Goal: Entertainment & Leisure: Consume media (video, audio)

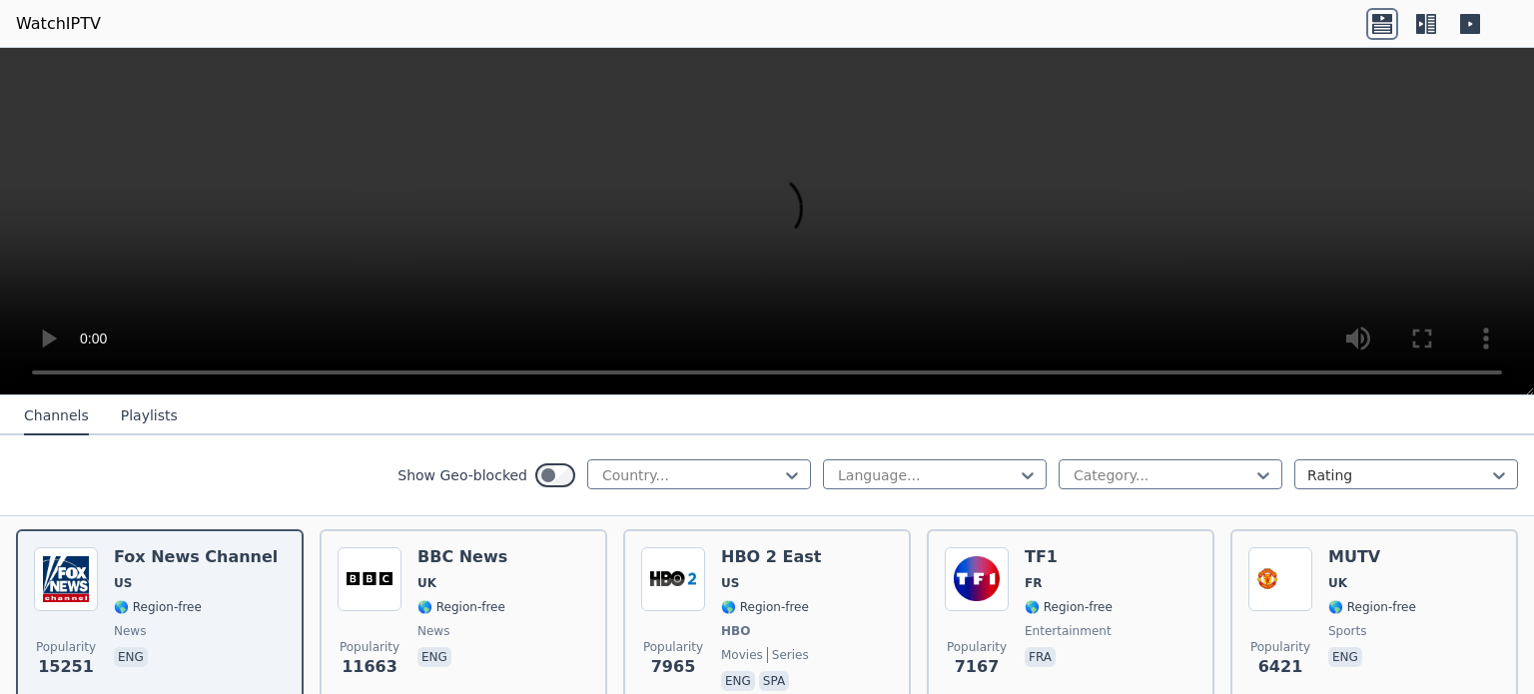
scroll to position [220, 0]
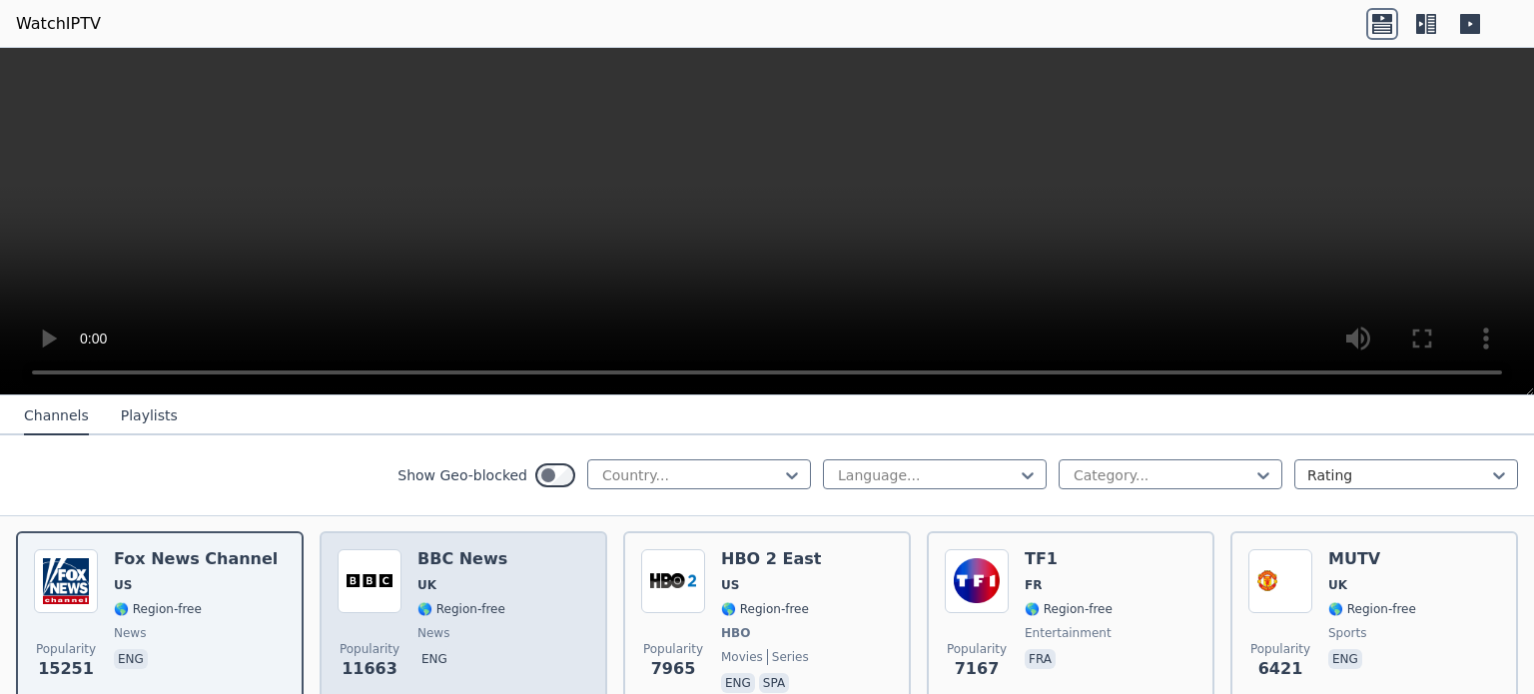
click at [377, 592] on img at bounding box center [370, 581] width 64 height 64
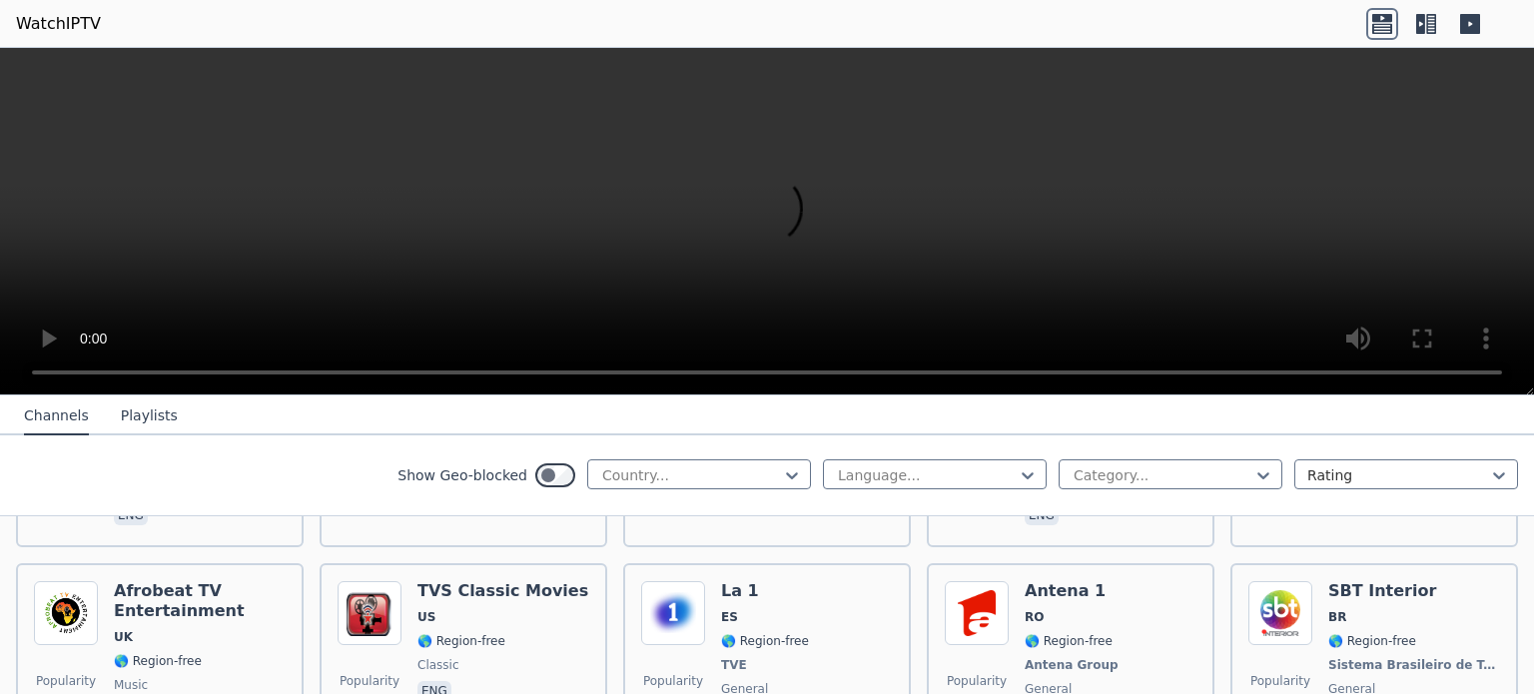
scroll to position [2952, 0]
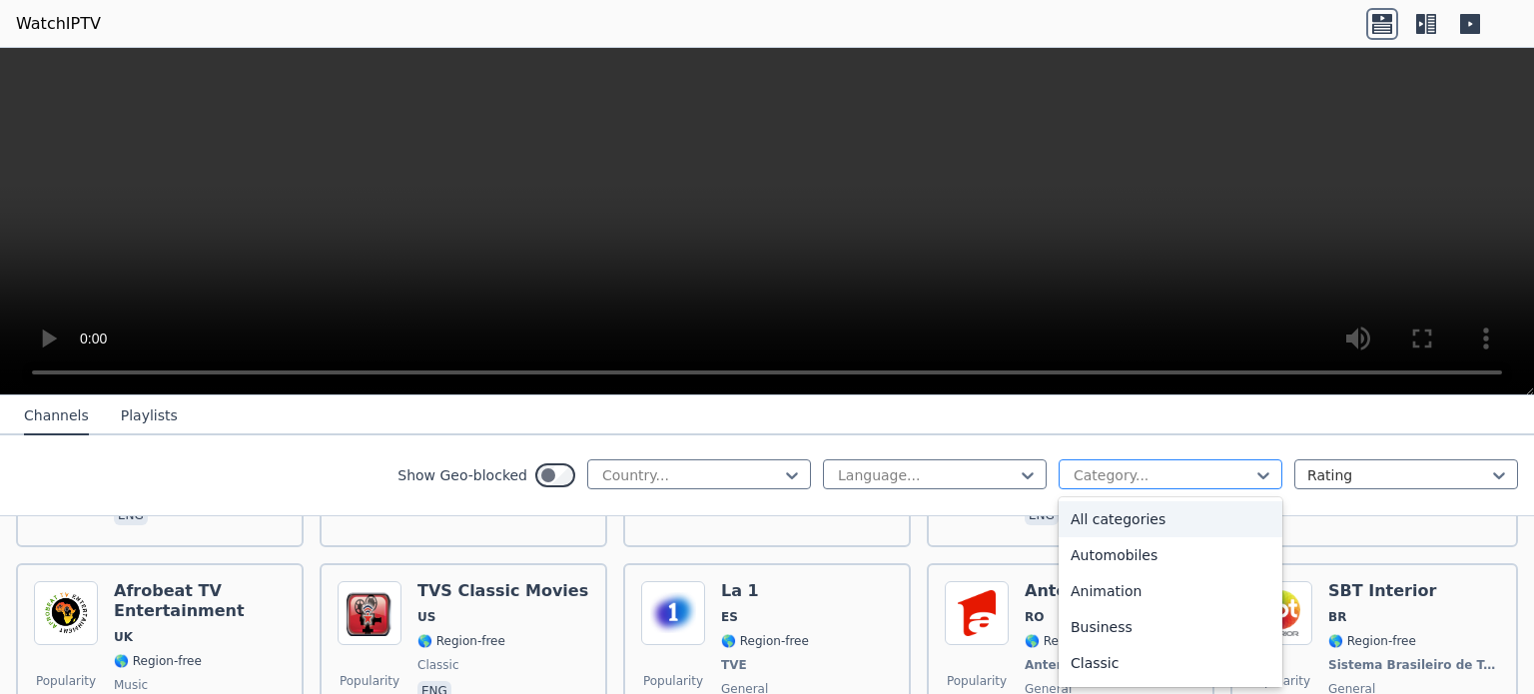
click at [1165, 470] on div at bounding box center [1162, 475] width 182 height 20
drag, startPoint x: 1111, startPoint y: 637, endPoint x: 1082, endPoint y: 466, distance: 173.2
click at [1082, 466] on div at bounding box center [1162, 475] width 182 height 20
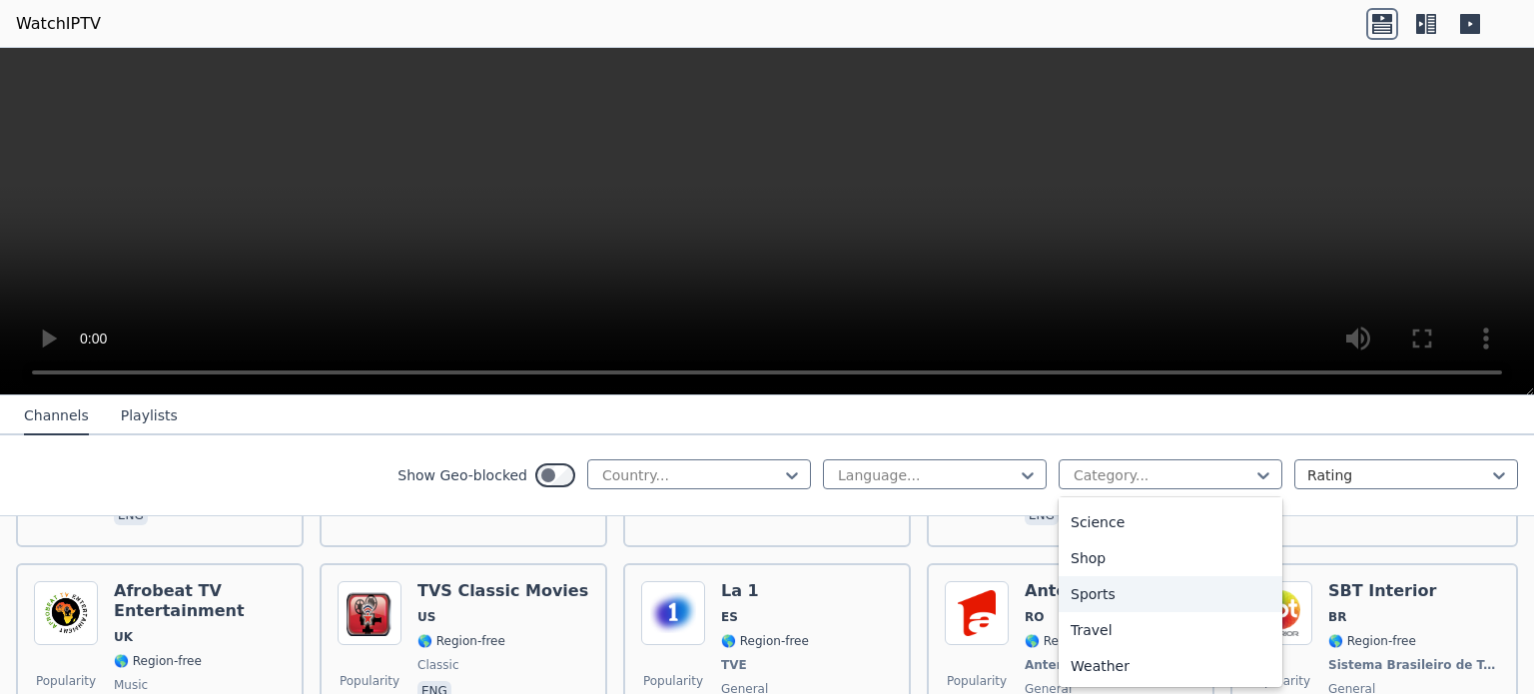
click at [1090, 593] on div "Sports" at bounding box center [1170, 594] width 224 height 36
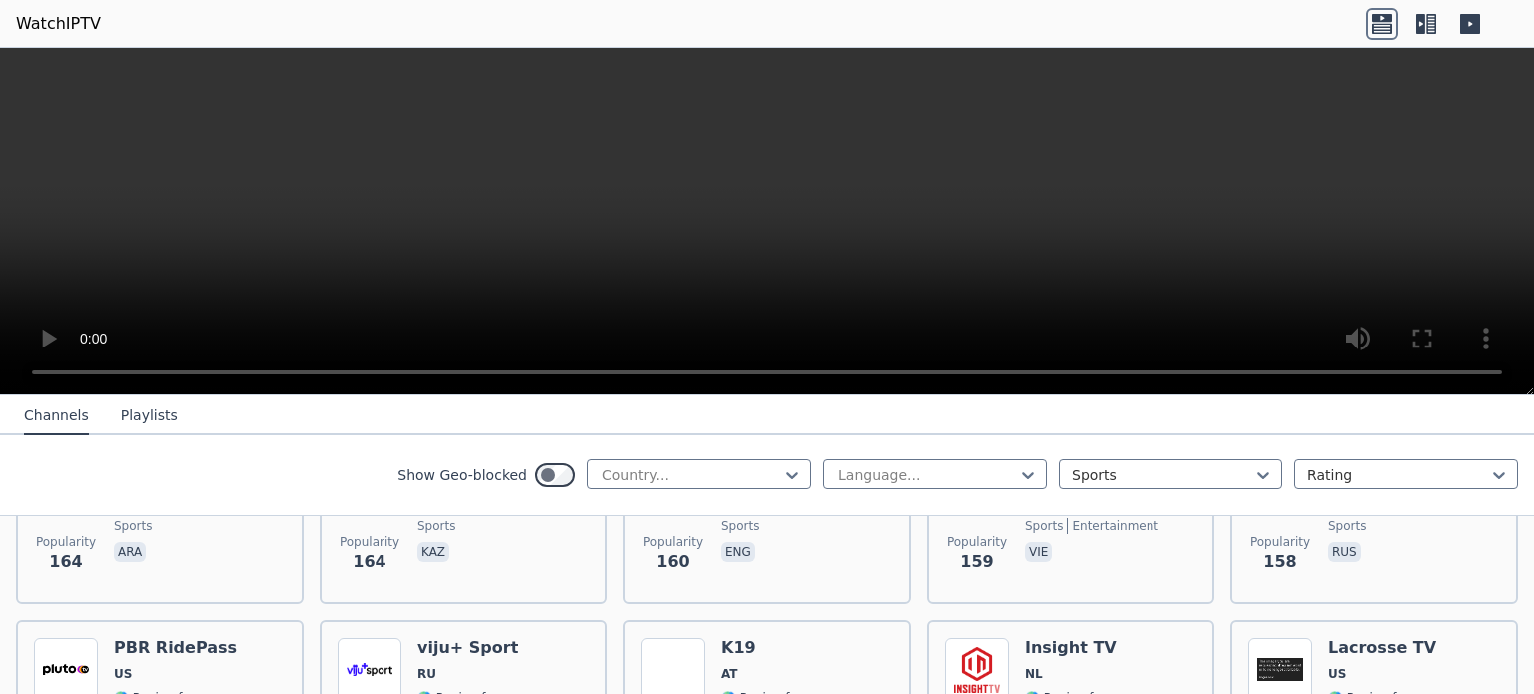
scroll to position [3089, 0]
drag, startPoint x: 1466, startPoint y: 27, endPoint x: 1421, endPoint y: 23, distance: 45.1
click at [1421, 23] on div at bounding box center [1426, 24] width 120 height 32
click at [1421, 23] on icon at bounding box center [1426, 24] width 32 height 32
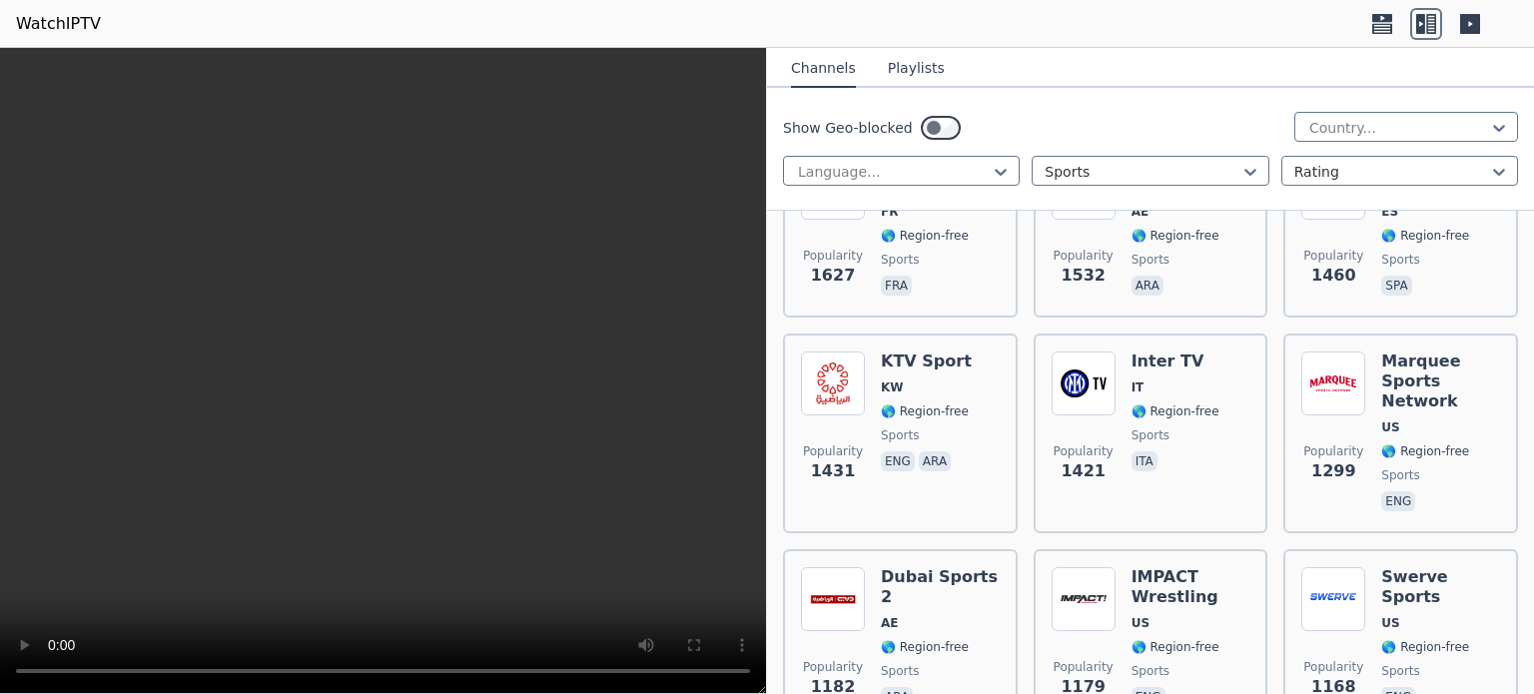
scroll to position [0, 0]
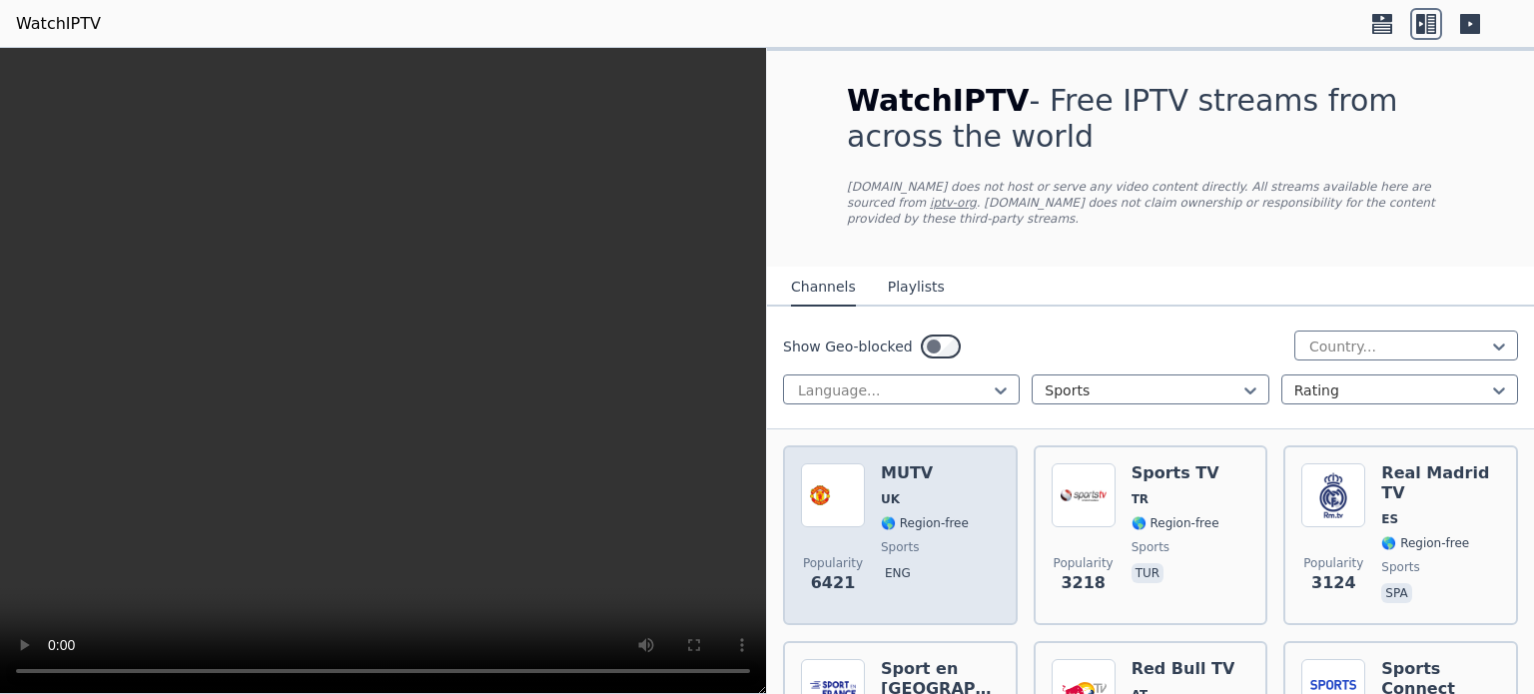
click at [860, 463] on img at bounding box center [833, 495] width 64 height 64
